Goal: Task Accomplishment & Management: Manage account settings

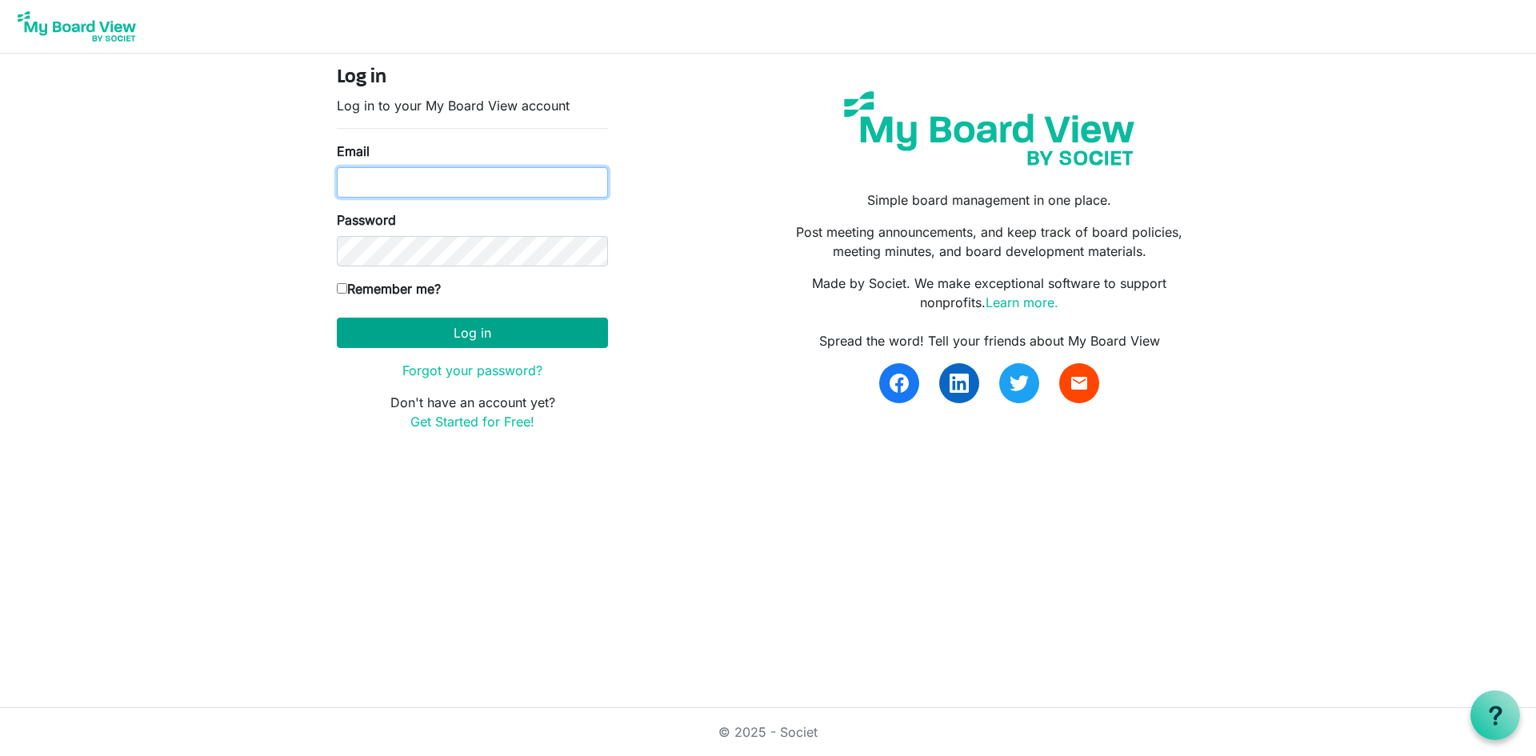
type input "[EMAIL_ADDRESS][DOMAIN_NAME]"
click at [482, 334] on button "Log in" at bounding box center [472, 333] width 271 height 30
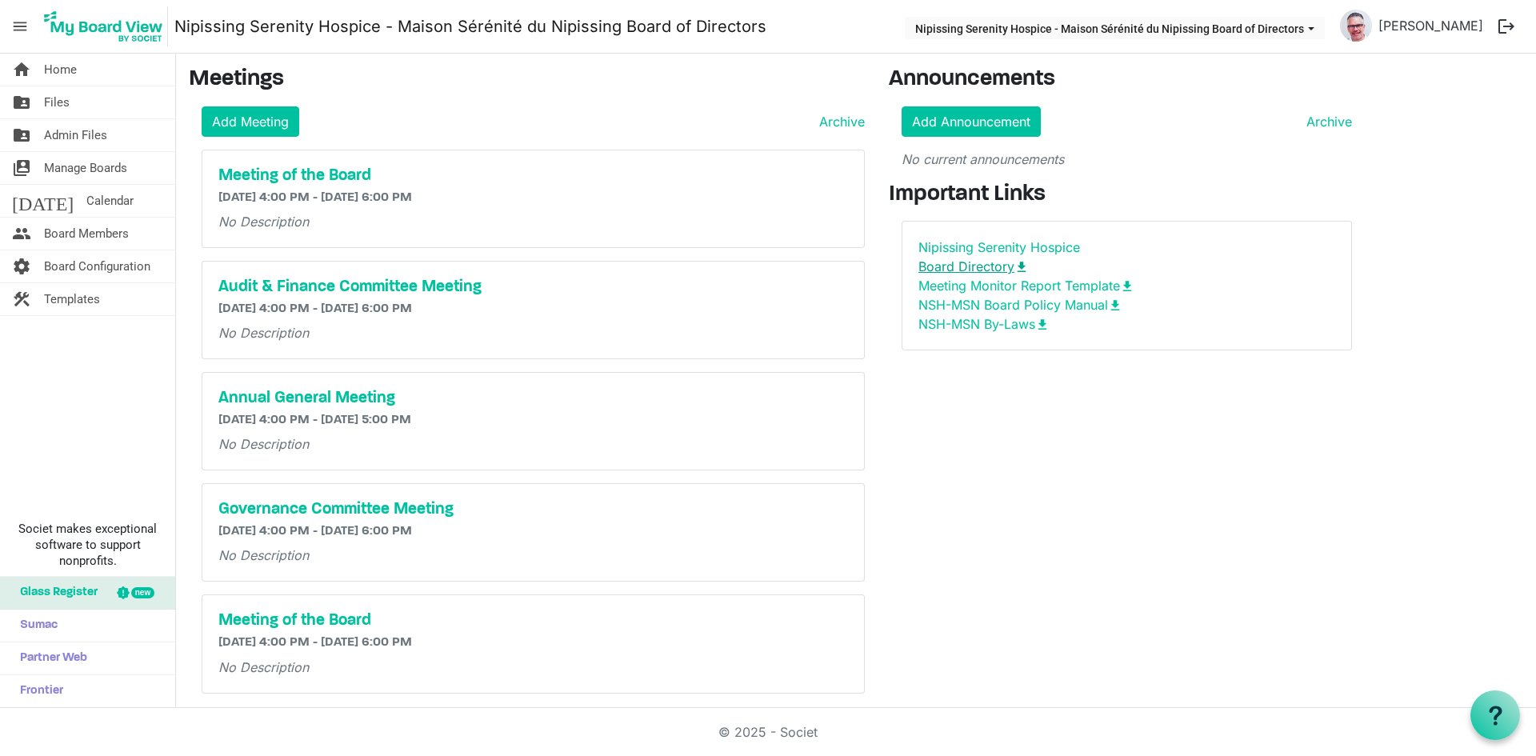
click at [982, 266] on link "Board Directory download" at bounding box center [973, 266] width 110 height 16
click at [982, 269] on link "Board Directory download" at bounding box center [973, 266] width 110 height 16
click at [70, 103] on link "folder_shared Files" at bounding box center [87, 102] width 175 height 32
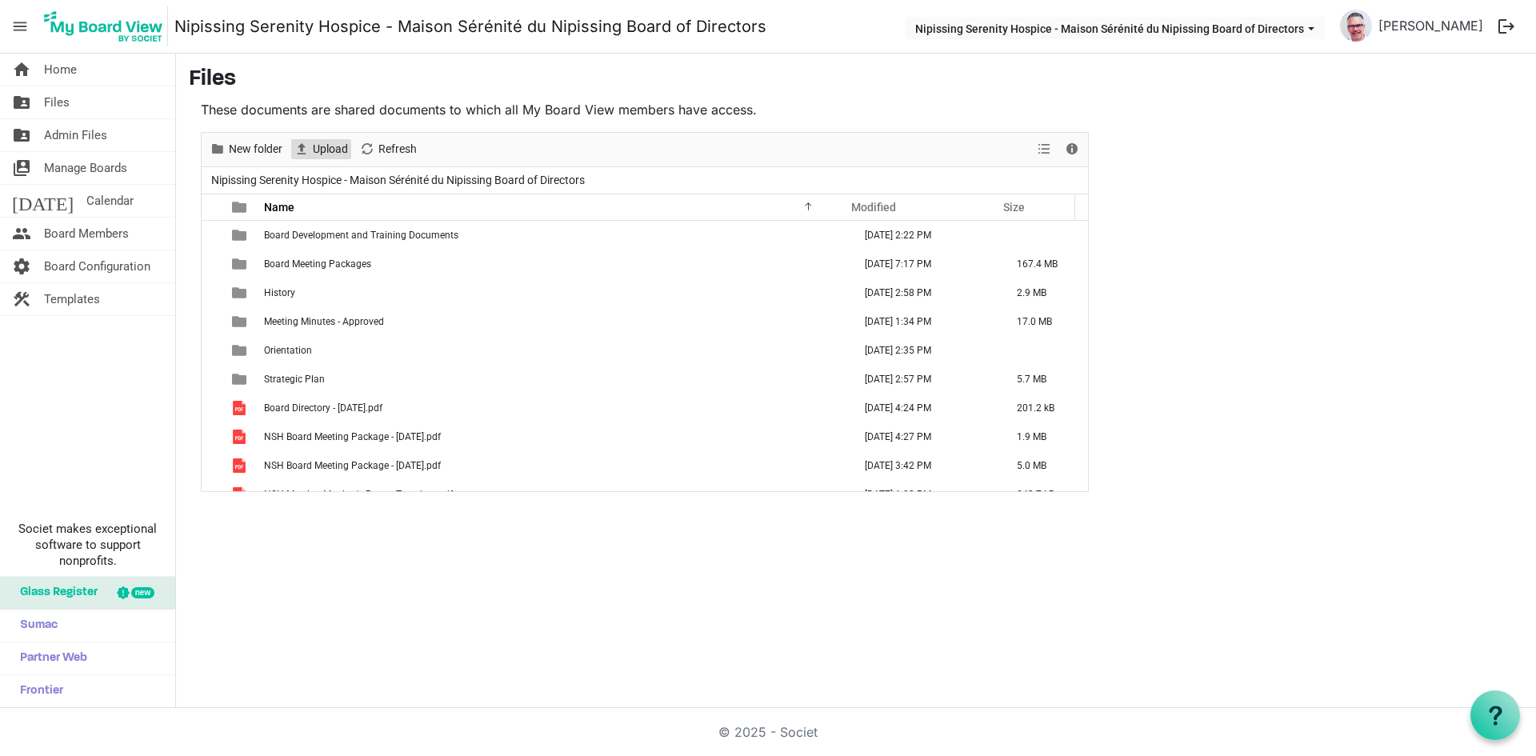
click at [326, 142] on span "Upload" at bounding box center [330, 149] width 38 height 20
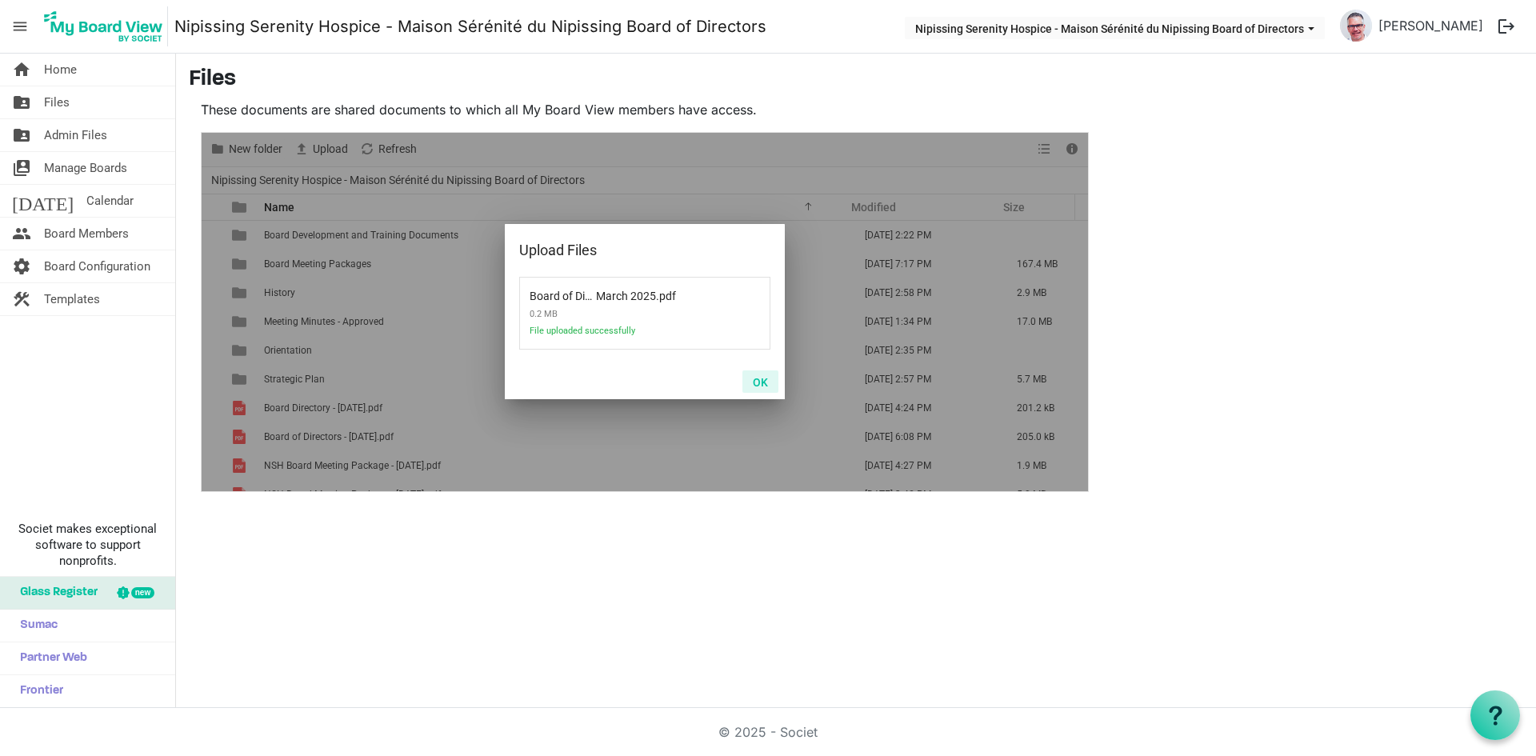
click at [766, 382] on button "OK" at bounding box center [760, 381] width 36 height 22
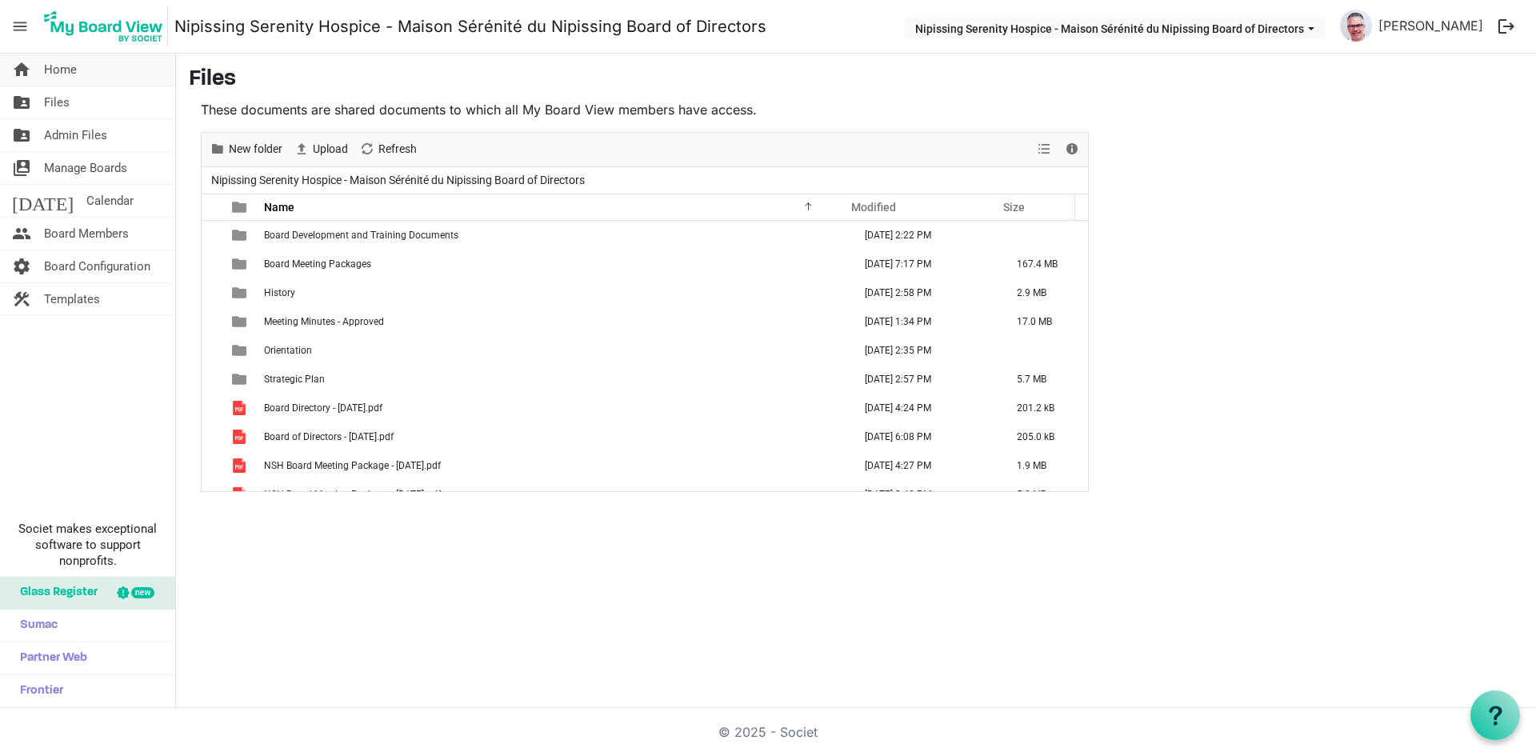
click at [63, 71] on span "Home" at bounding box center [60, 70] width 33 height 32
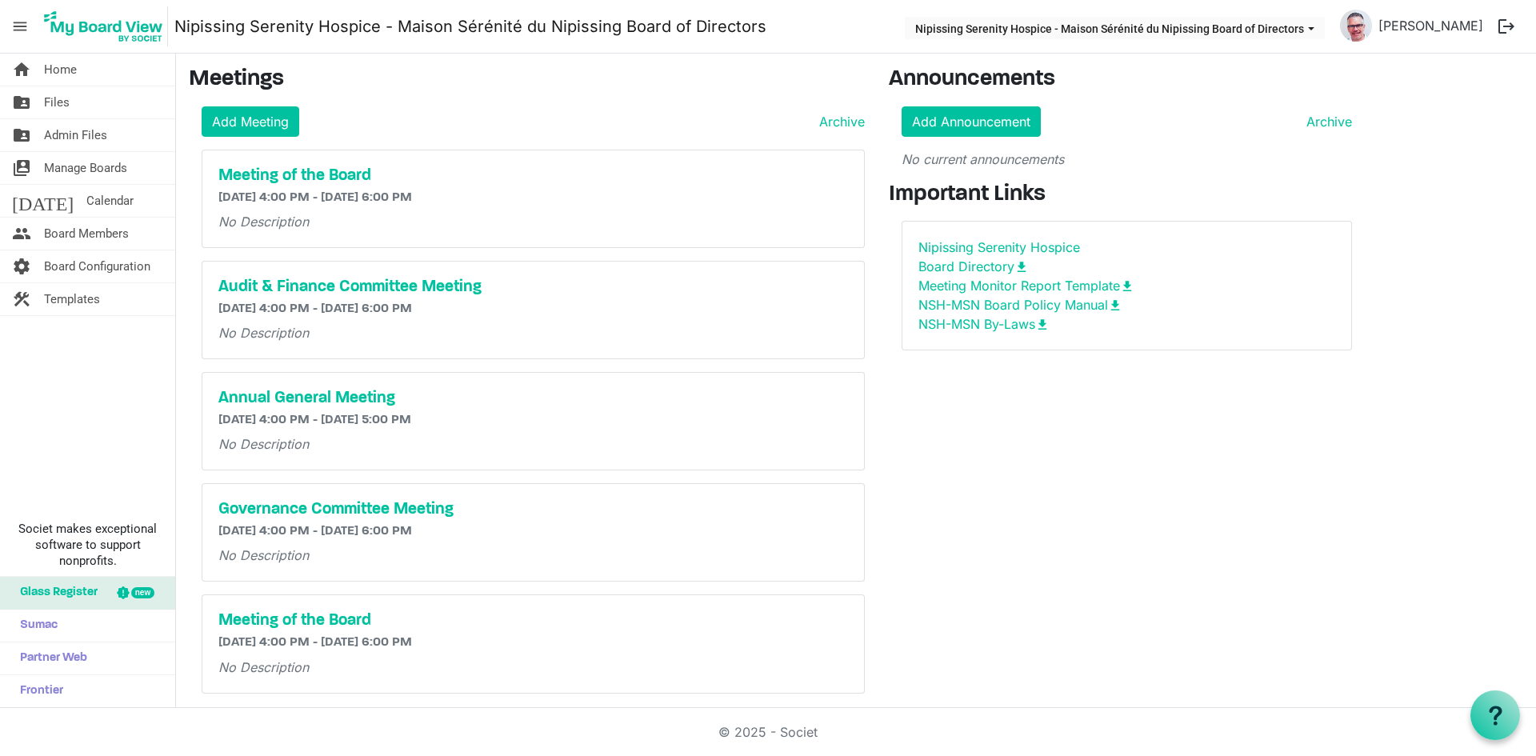
click at [1193, 242] on div "Nipissing Serenity Hospice" at bounding box center [1126, 247] width 417 height 19
click at [52, 94] on span "Files" at bounding box center [57, 102] width 26 height 32
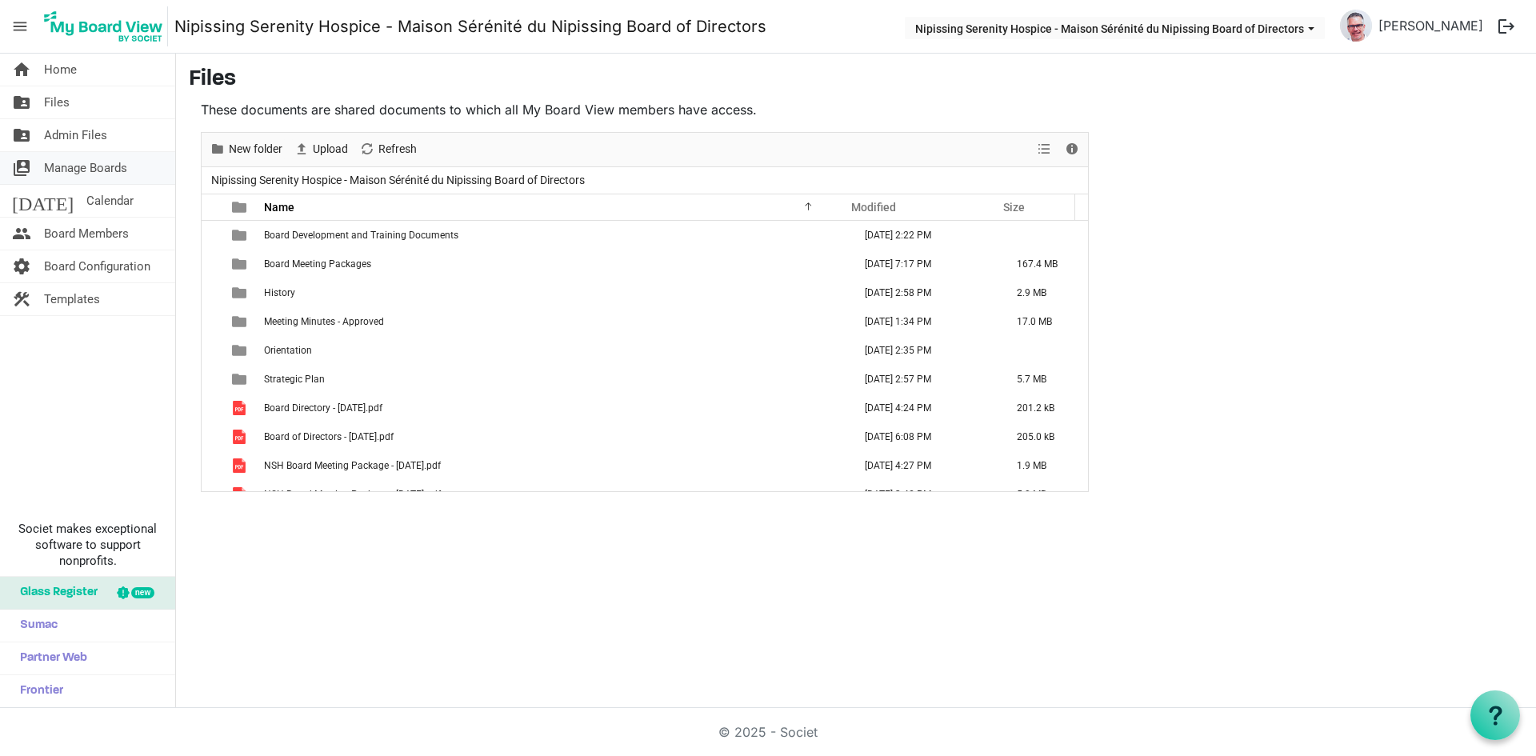
click at [74, 168] on span "Manage Boards" at bounding box center [85, 168] width 83 height 32
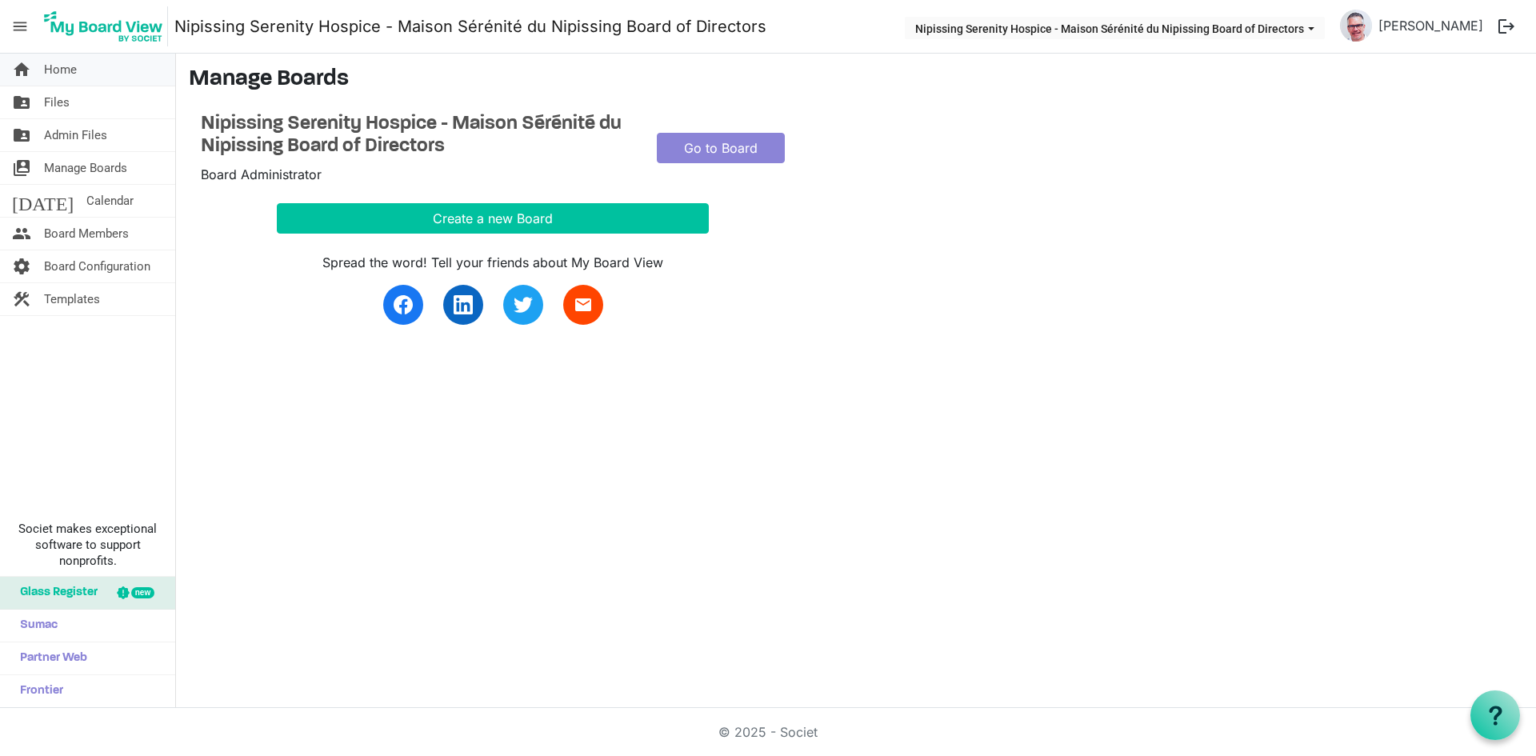
click at [65, 68] on span "Home" at bounding box center [60, 70] width 33 height 32
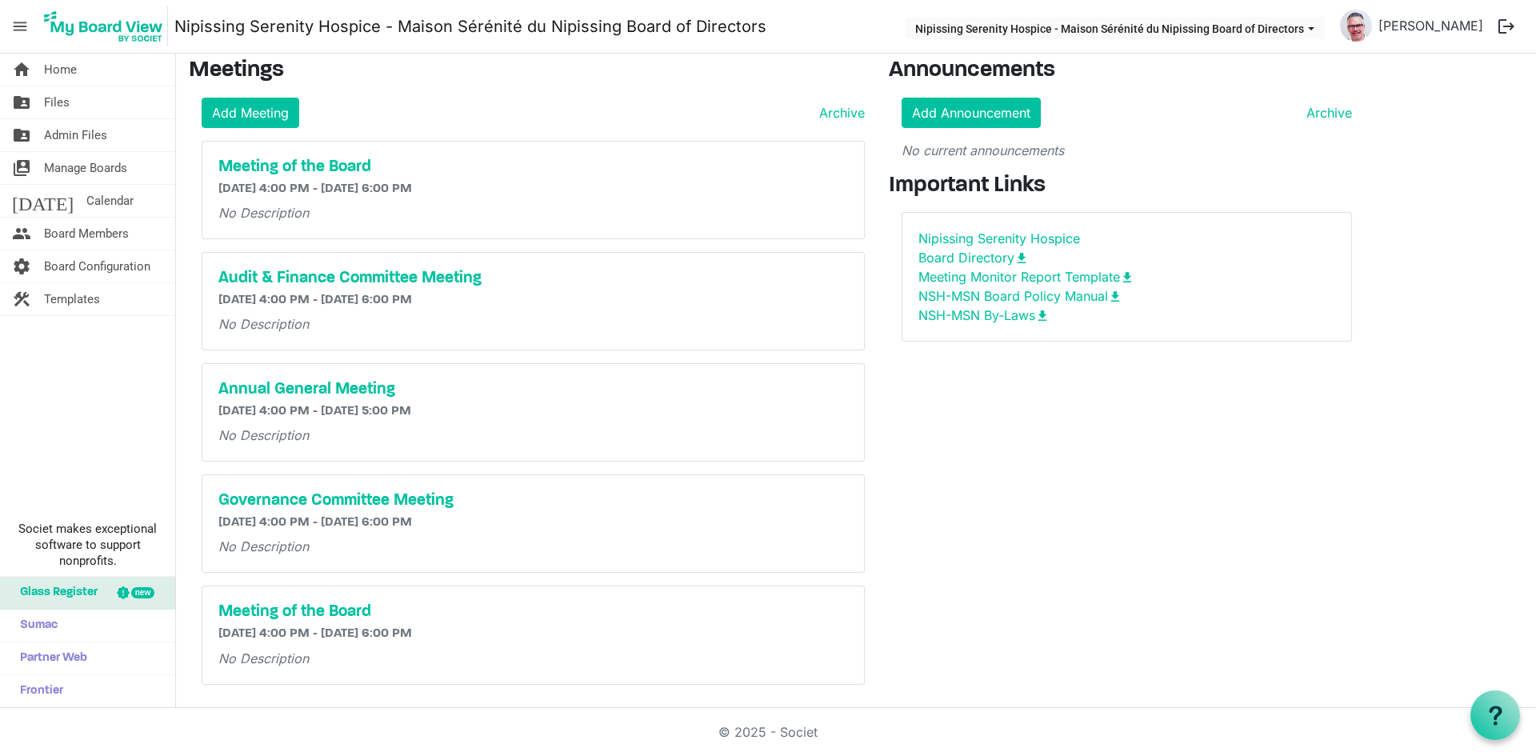
scroll to position [11, 0]
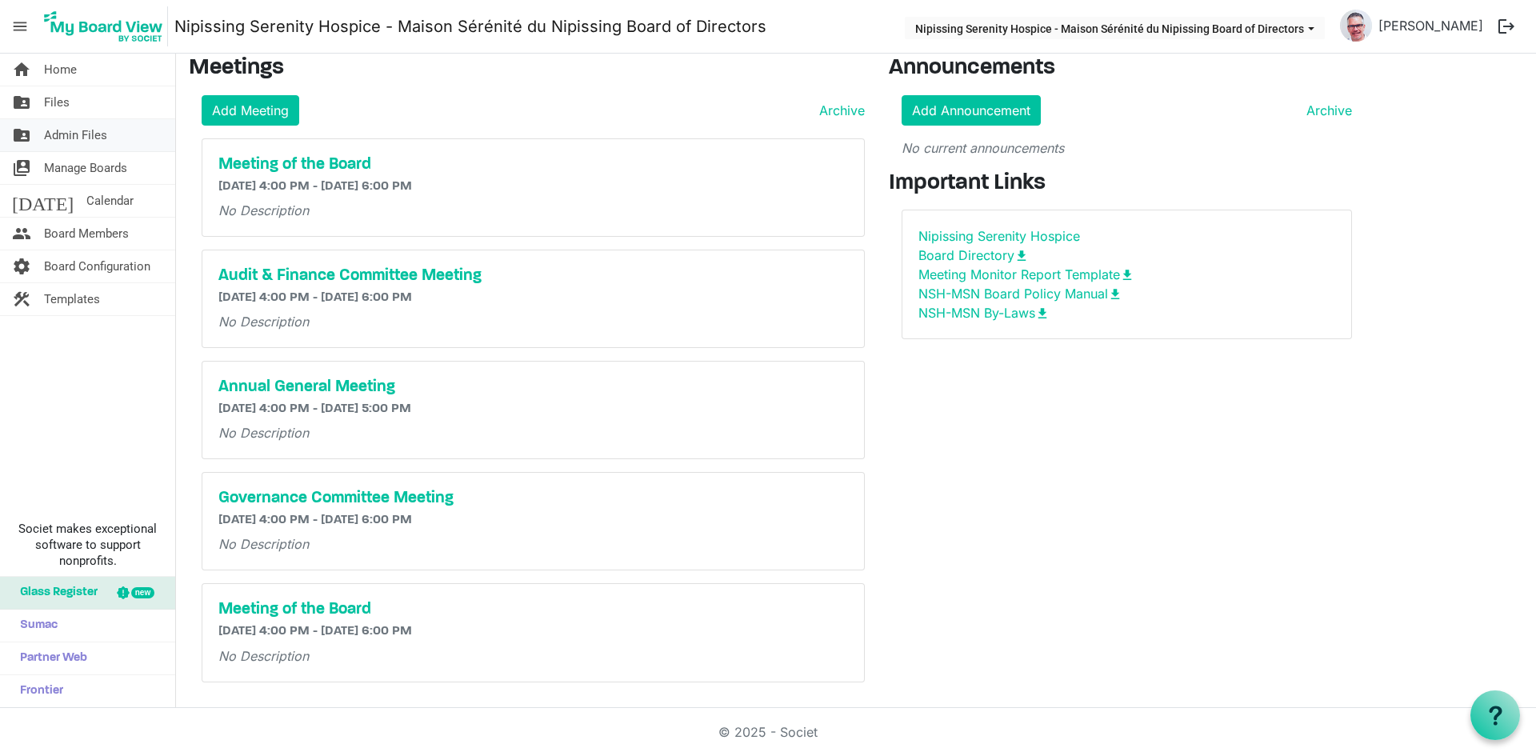
click at [91, 138] on span "Admin Files" at bounding box center [75, 135] width 63 height 32
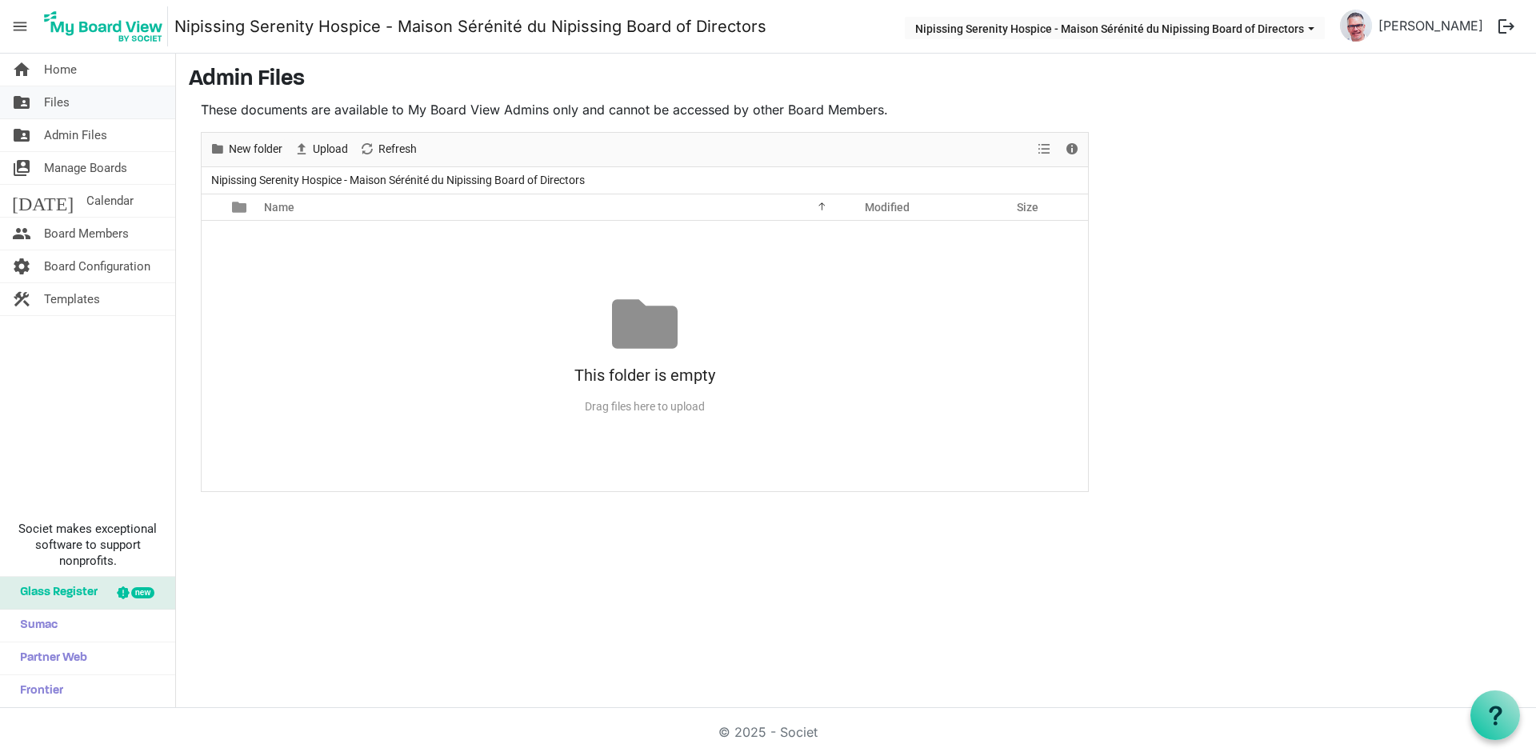
click at [77, 101] on link "folder_shared Files" at bounding box center [87, 102] width 175 height 32
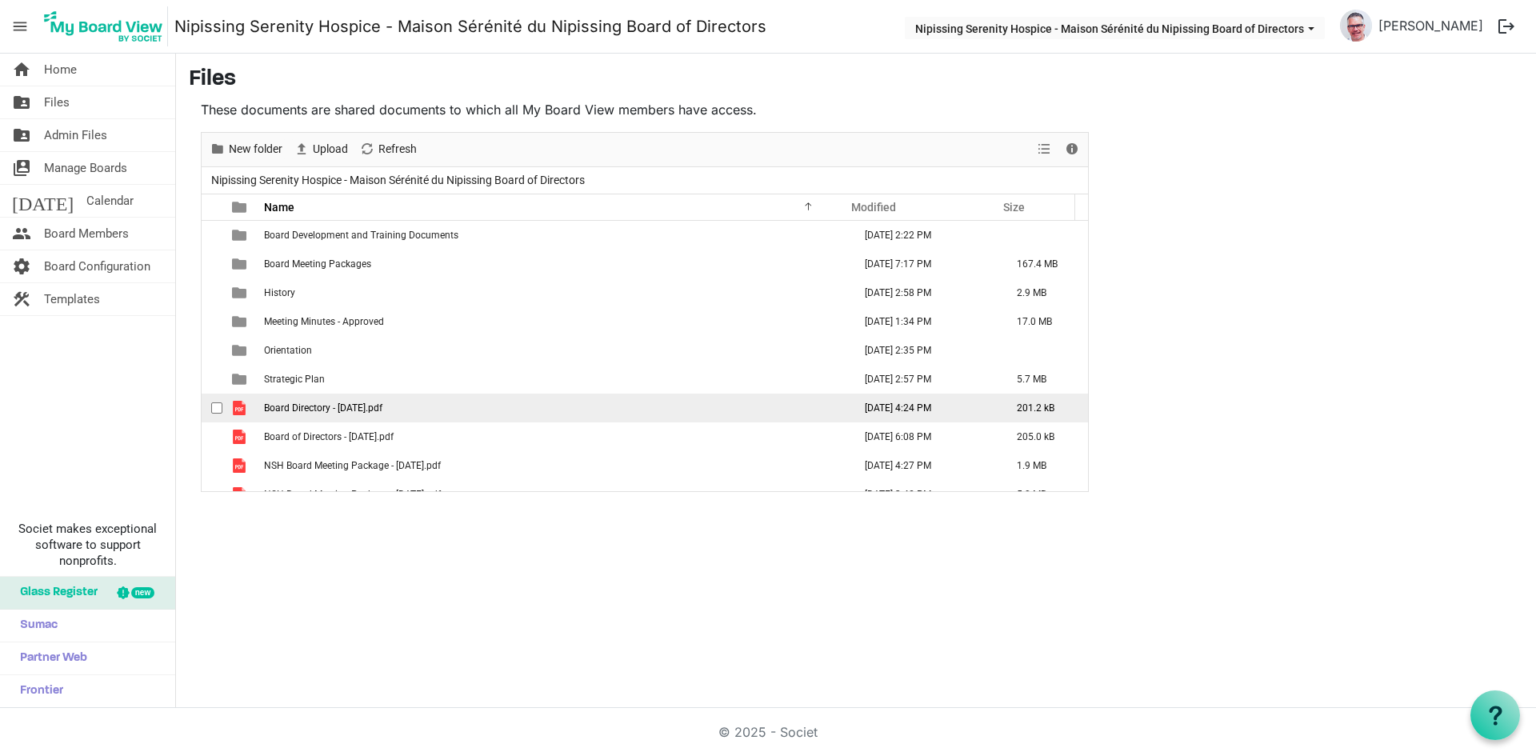
click at [386, 421] on td "Board Directory - January 2024.pdf" at bounding box center [553, 408] width 589 height 29
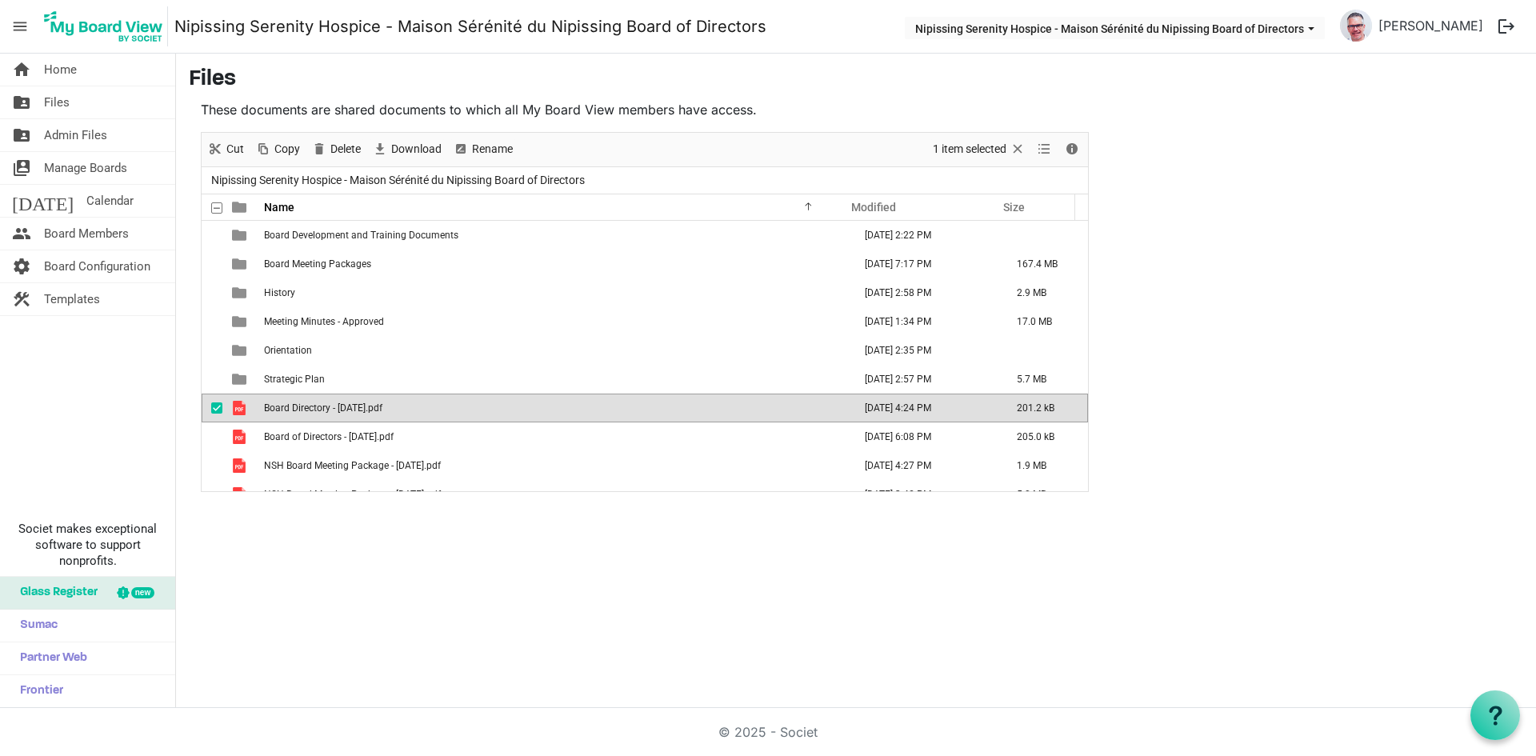
click at [382, 411] on span "Board Directory - [DATE].pdf" at bounding box center [323, 407] width 118 height 11
click at [382, 411] on span "Board Directory - January 2024.pdf" at bounding box center [323, 407] width 118 height 11
click at [1045, 152] on span "View dropdownbutton" at bounding box center [1043, 149] width 19 height 20
click at [67, 71] on span "Home" at bounding box center [60, 70] width 33 height 32
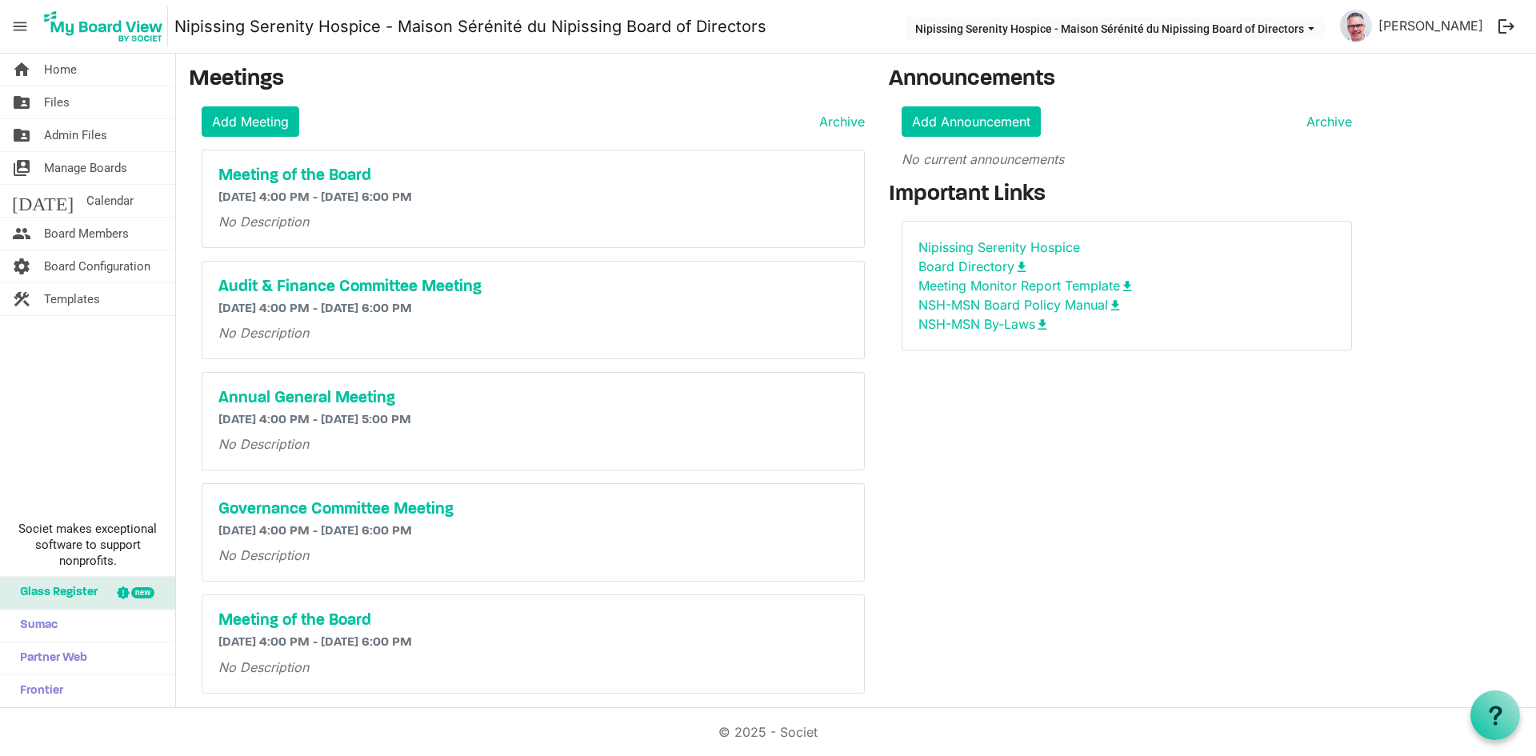
click at [1202, 245] on div "Nipissing Serenity Hospice" at bounding box center [1126, 247] width 417 height 19
click at [1002, 197] on h3 "Important Links" at bounding box center [1127, 195] width 476 height 27
drag, startPoint x: 1002, startPoint y: 197, endPoint x: 1421, endPoint y: 259, distance: 423.8
click at [1421, 259] on main "Meetings Add Meeting Archive Meeting of the Board 10/22/2025 4:00 PM - 10/22/20…" at bounding box center [856, 387] width 1360 height 666
click at [72, 264] on span "Board Configuration" at bounding box center [97, 266] width 106 height 32
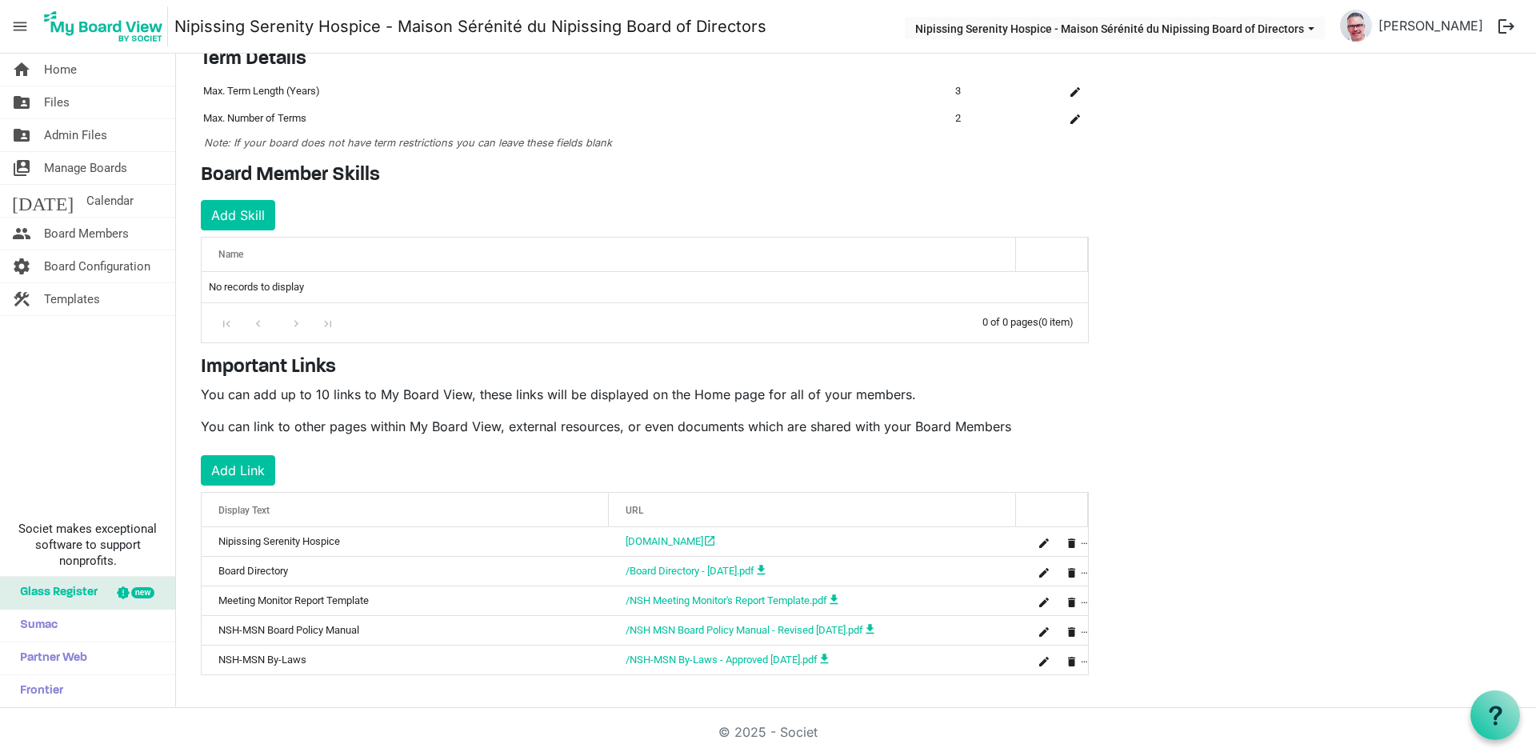
scroll to position [133, 0]
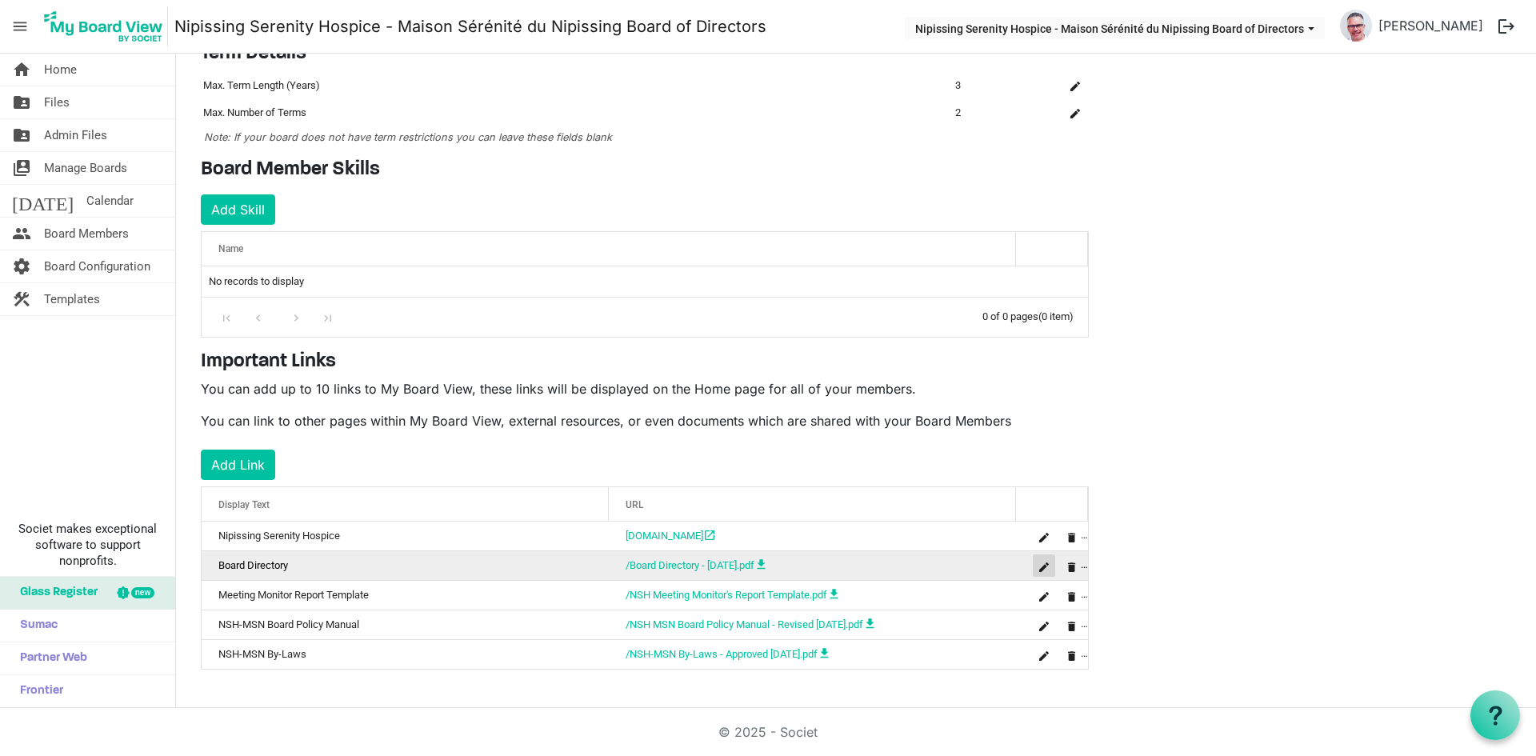
click at [1040, 562] on span "is Command column column header" at bounding box center [1044, 567] width 10 height 10
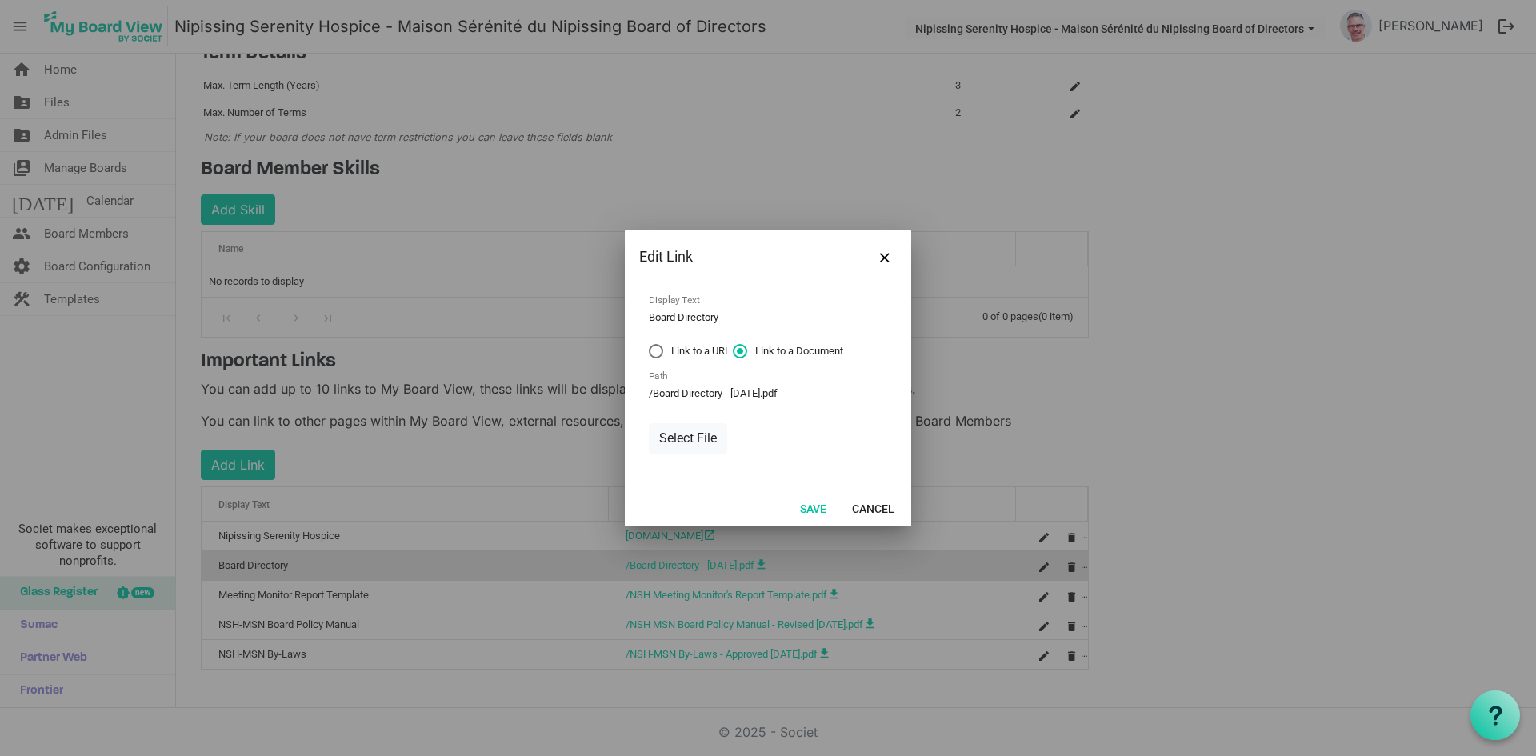
click at [660, 350] on label "Link to a URL" at bounding box center [690, 351] width 82 height 14
click at [650, 345] on input "Link to a URL" at bounding box center [649, 344] width 1 height 1
radio input "true"
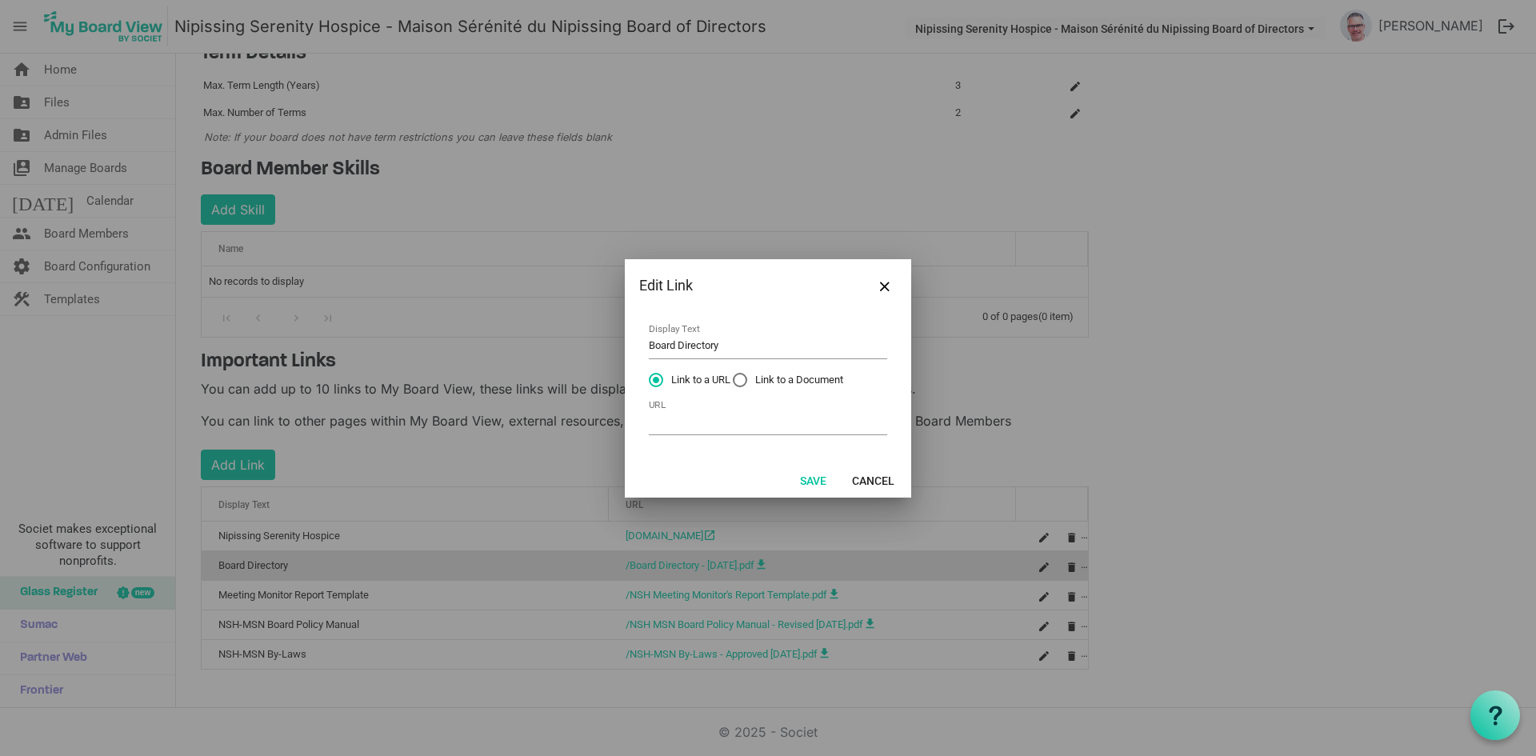
click at [742, 377] on label "Link to a Document" at bounding box center [788, 380] width 110 height 14
click at [734, 374] on input "Link to a Document" at bounding box center [733, 373] width 1 height 1
radio input "true"
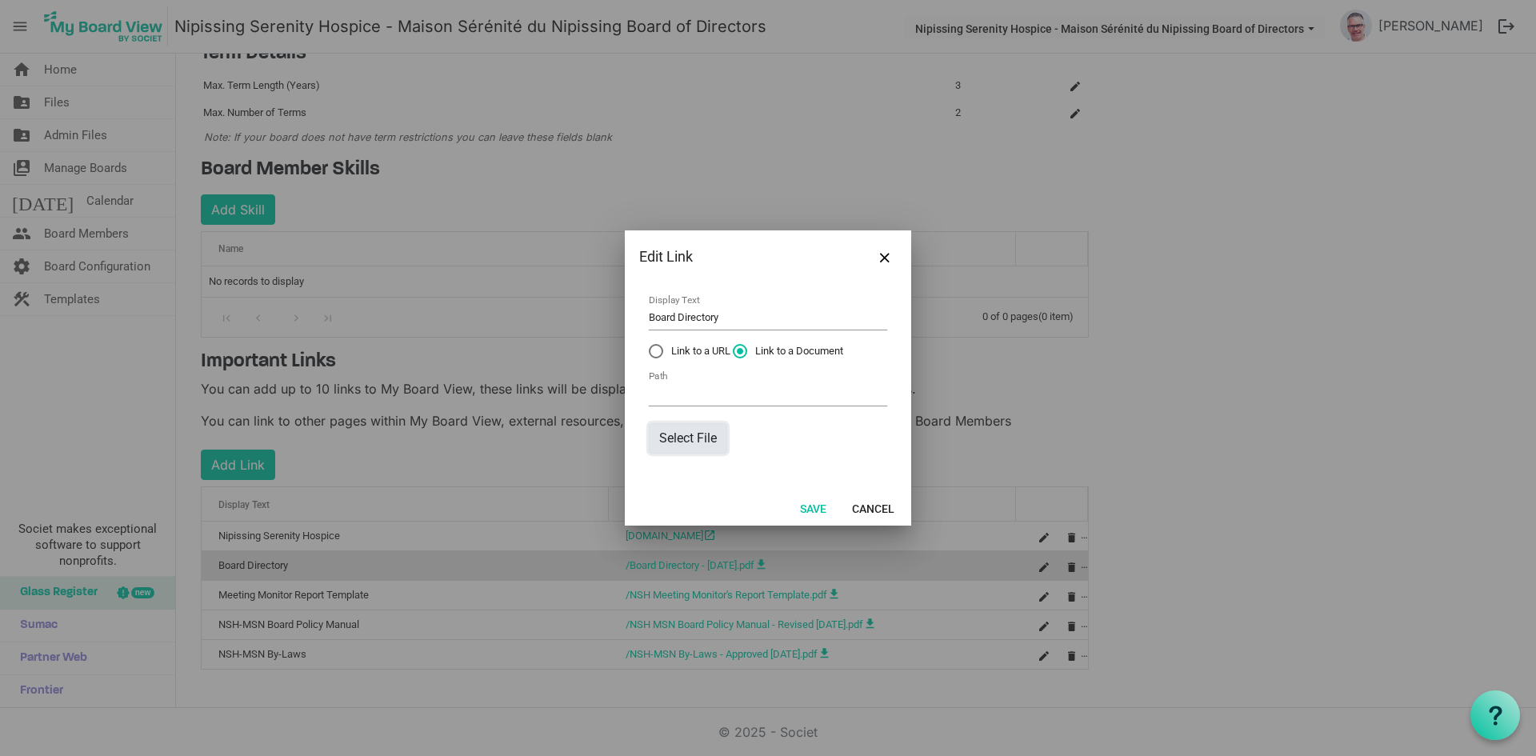
click at [689, 435] on button "Select File" at bounding box center [688, 438] width 78 height 30
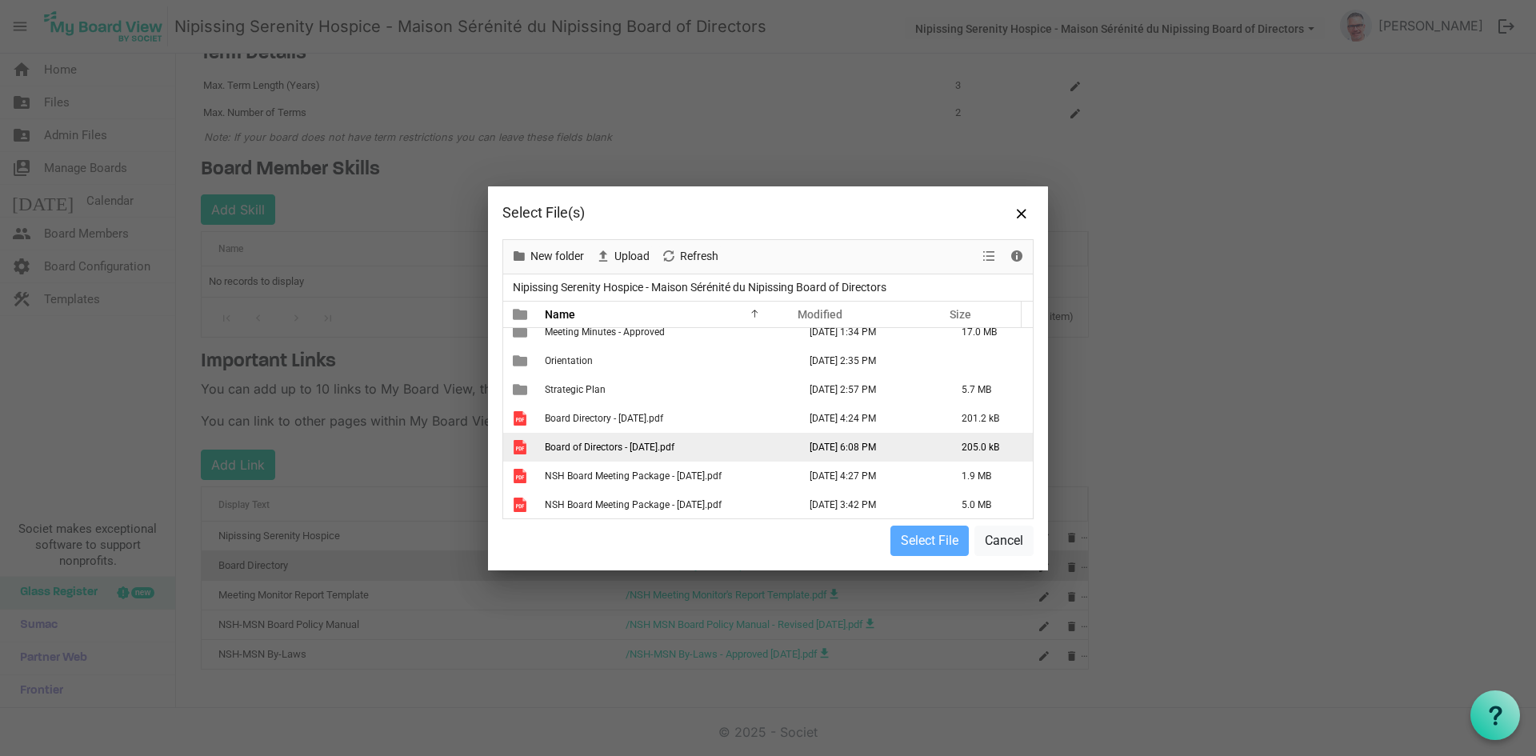
scroll to position [98, 0]
click at [710, 447] on td "Board of Directors - March 2025.pdf" at bounding box center [666, 445] width 253 height 29
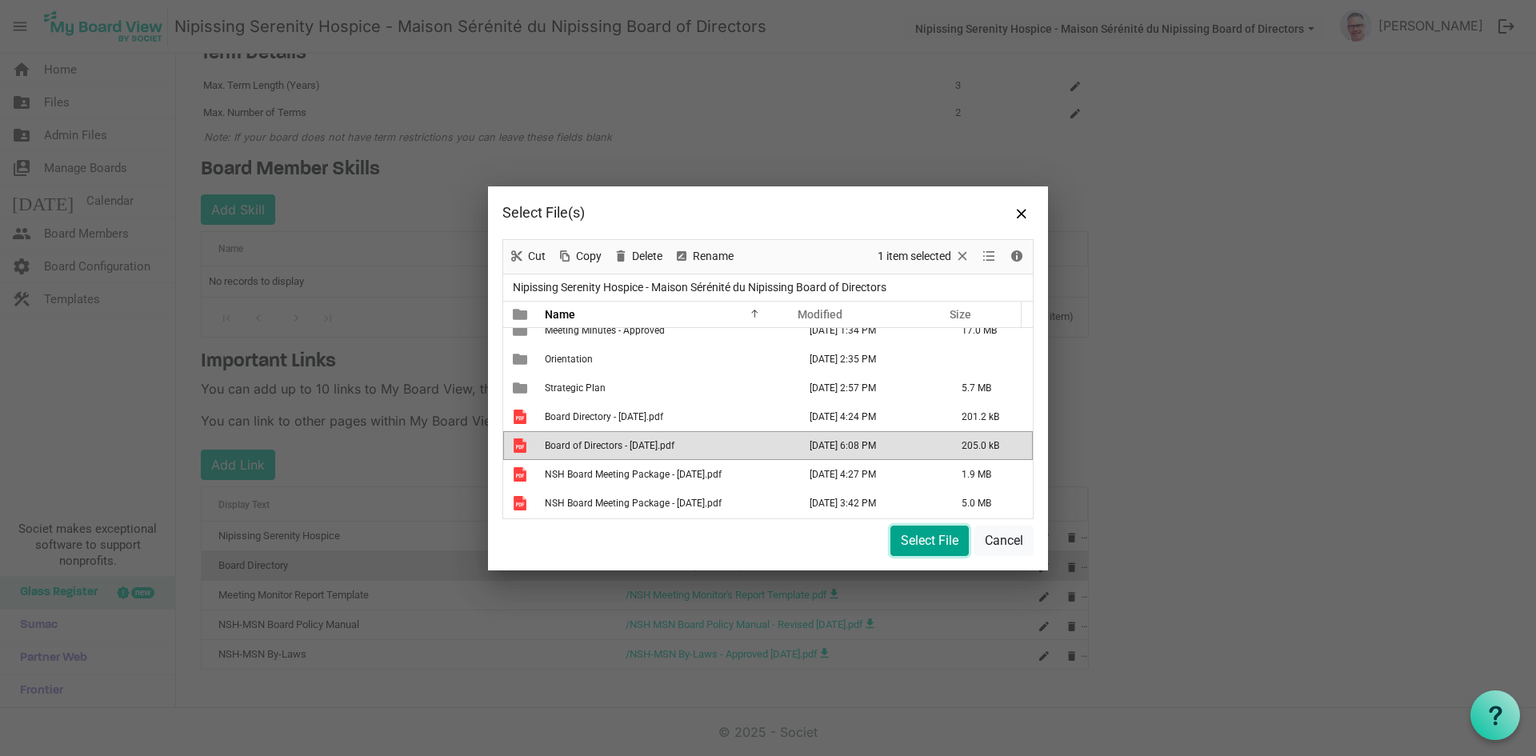
click at [923, 540] on button "Select File" at bounding box center [929, 541] width 78 height 30
type input "/Board of Directors - March 2025.pdf"
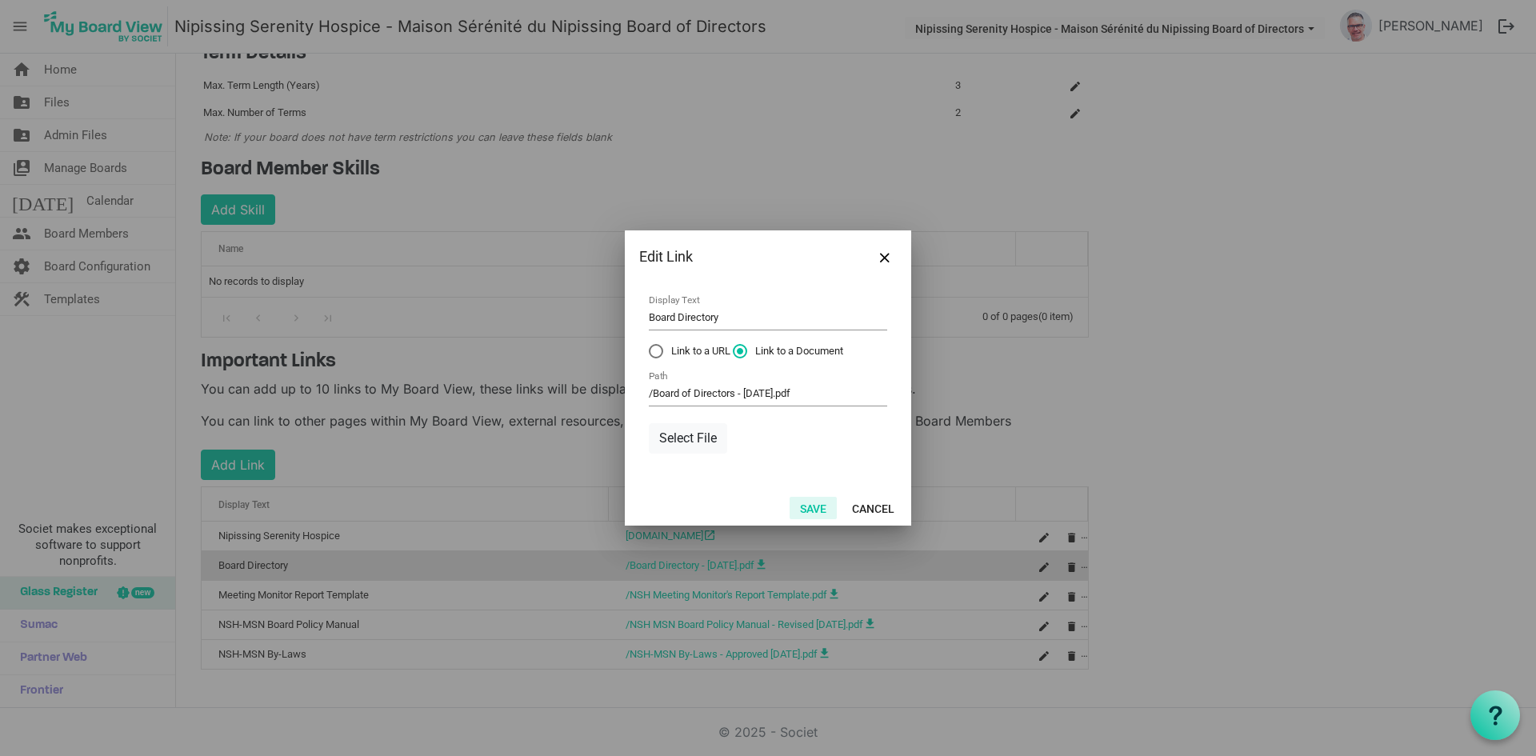
click at [822, 505] on button "Save" at bounding box center [813, 508] width 47 height 22
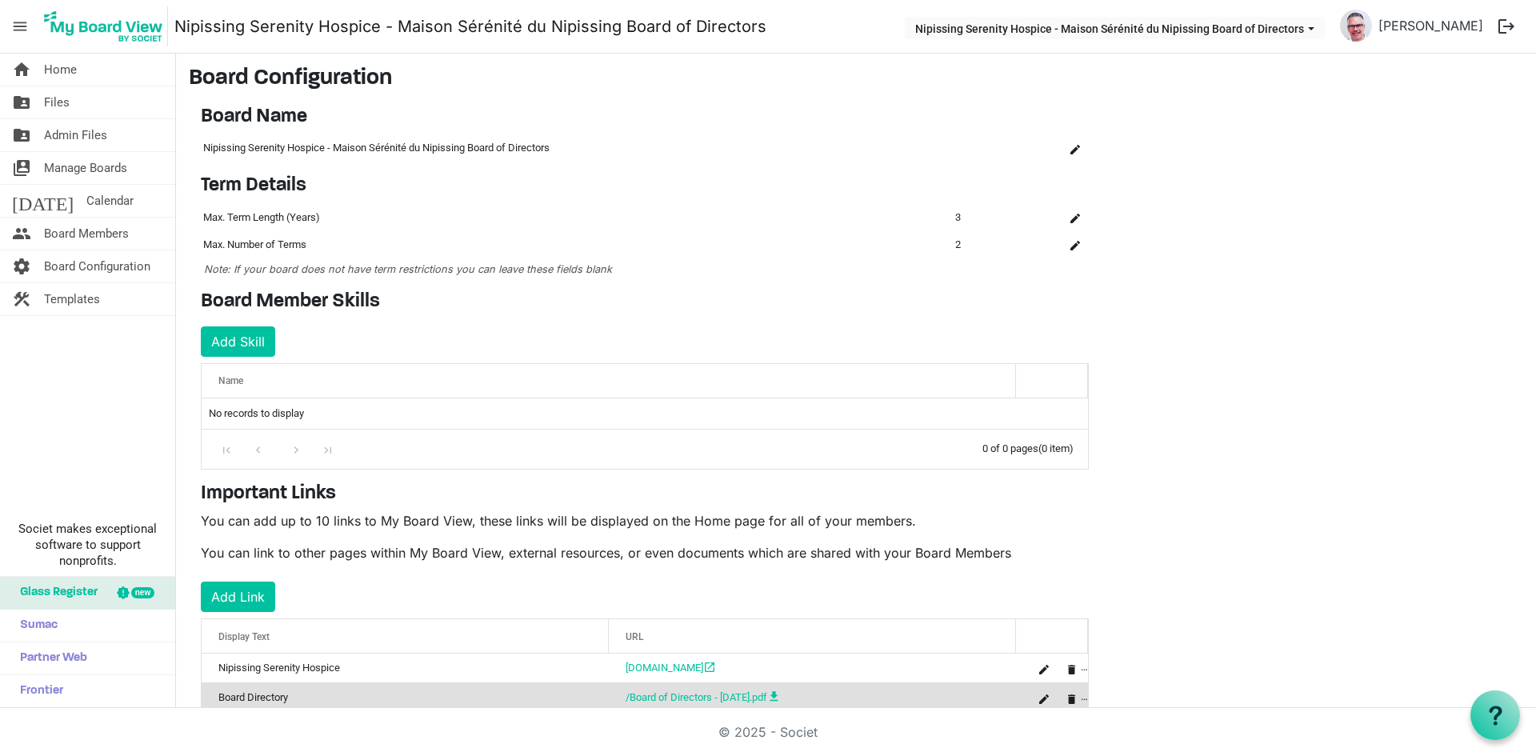
scroll to position [0, 0]
click at [62, 64] on span "Home" at bounding box center [60, 70] width 33 height 32
